Goal: Find specific page/section: Find specific page/section

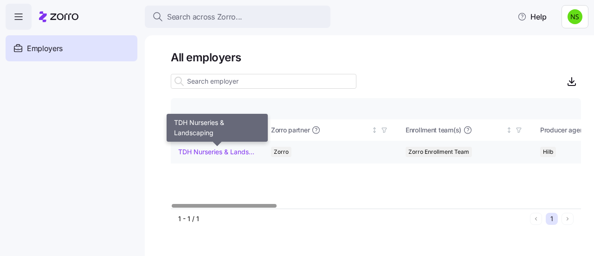
click at [230, 152] on link "TDH Nurseries & Landscaping" at bounding box center [216, 151] width 77 height 9
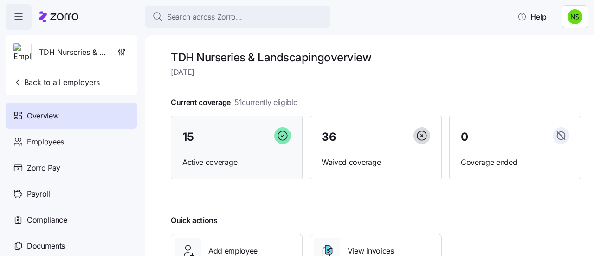
click at [224, 141] on div "15" at bounding box center [236, 137] width 109 height 20
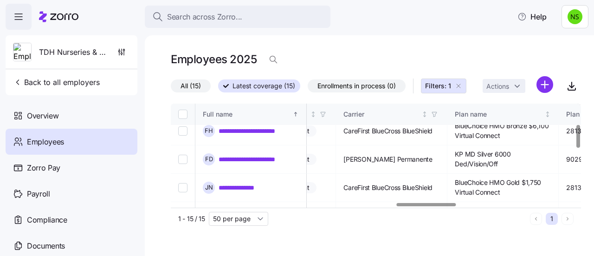
scroll to position [93, 1559]
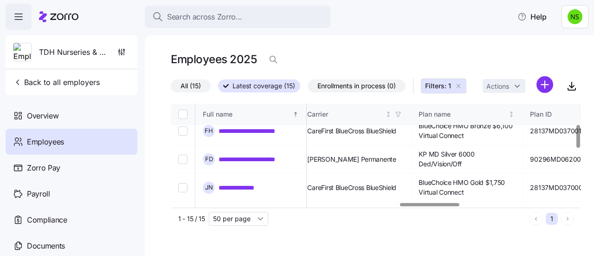
click at [449, 206] on div at bounding box center [429, 204] width 59 height 3
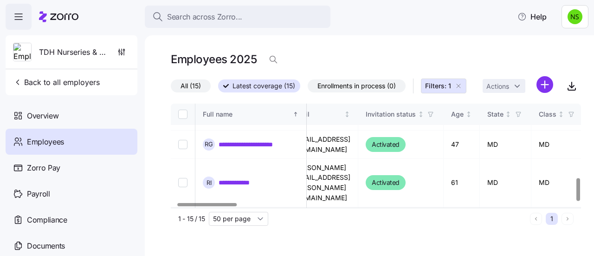
scroll to position [334, 0]
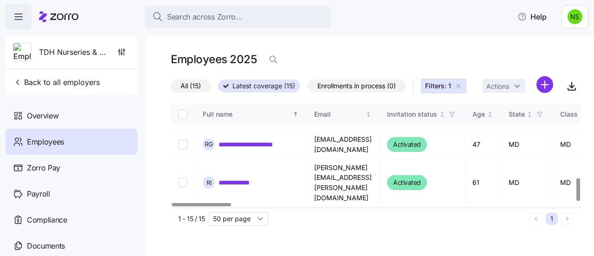
click at [185, 206] on div at bounding box center [201, 204] width 59 height 3
click at [534, 68] on div "Employees 2025" at bounding box center [376, 59] width 410 height 19
